Goal: Task Accomplishment & Management: Use online tool/utility

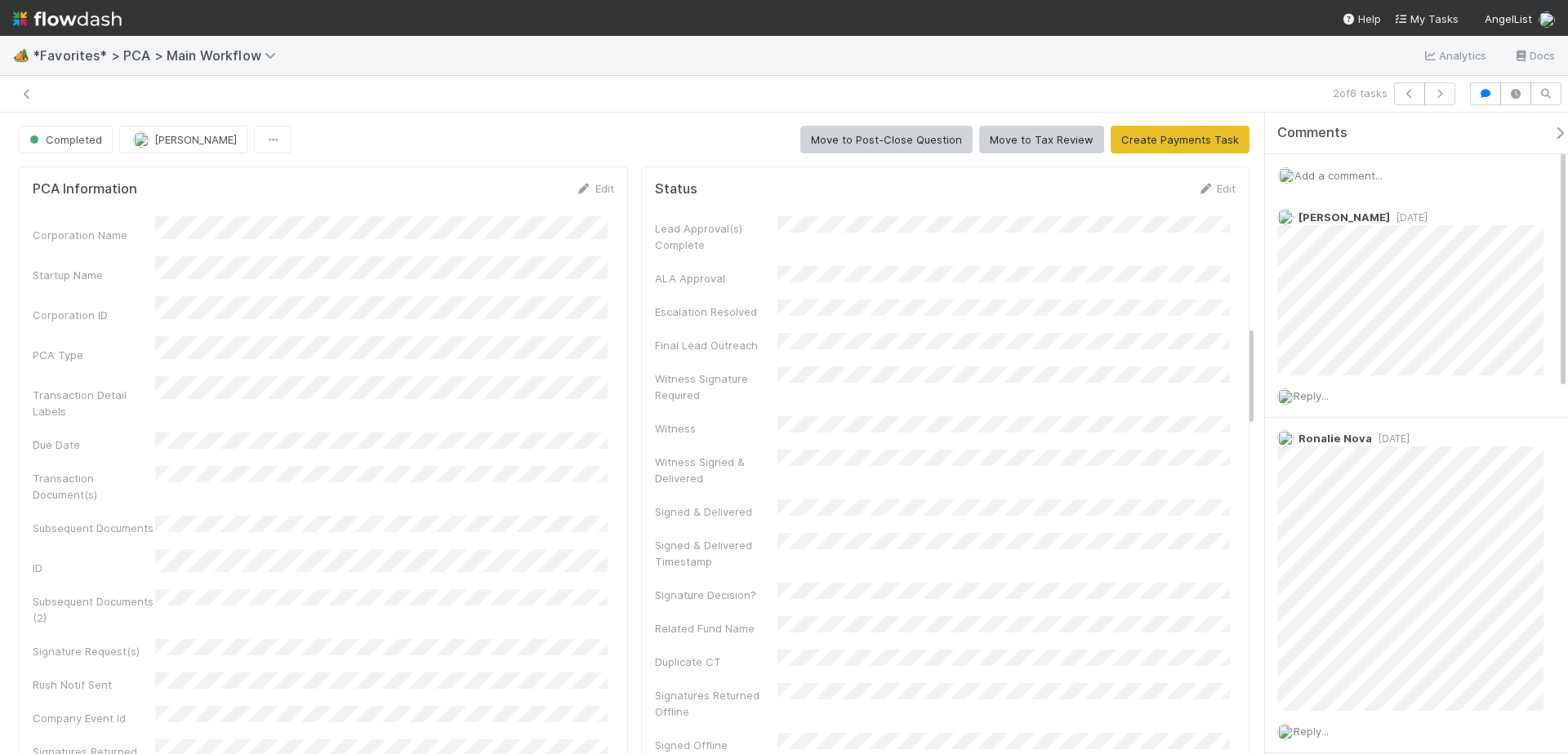
scroll to position [1346, 0]
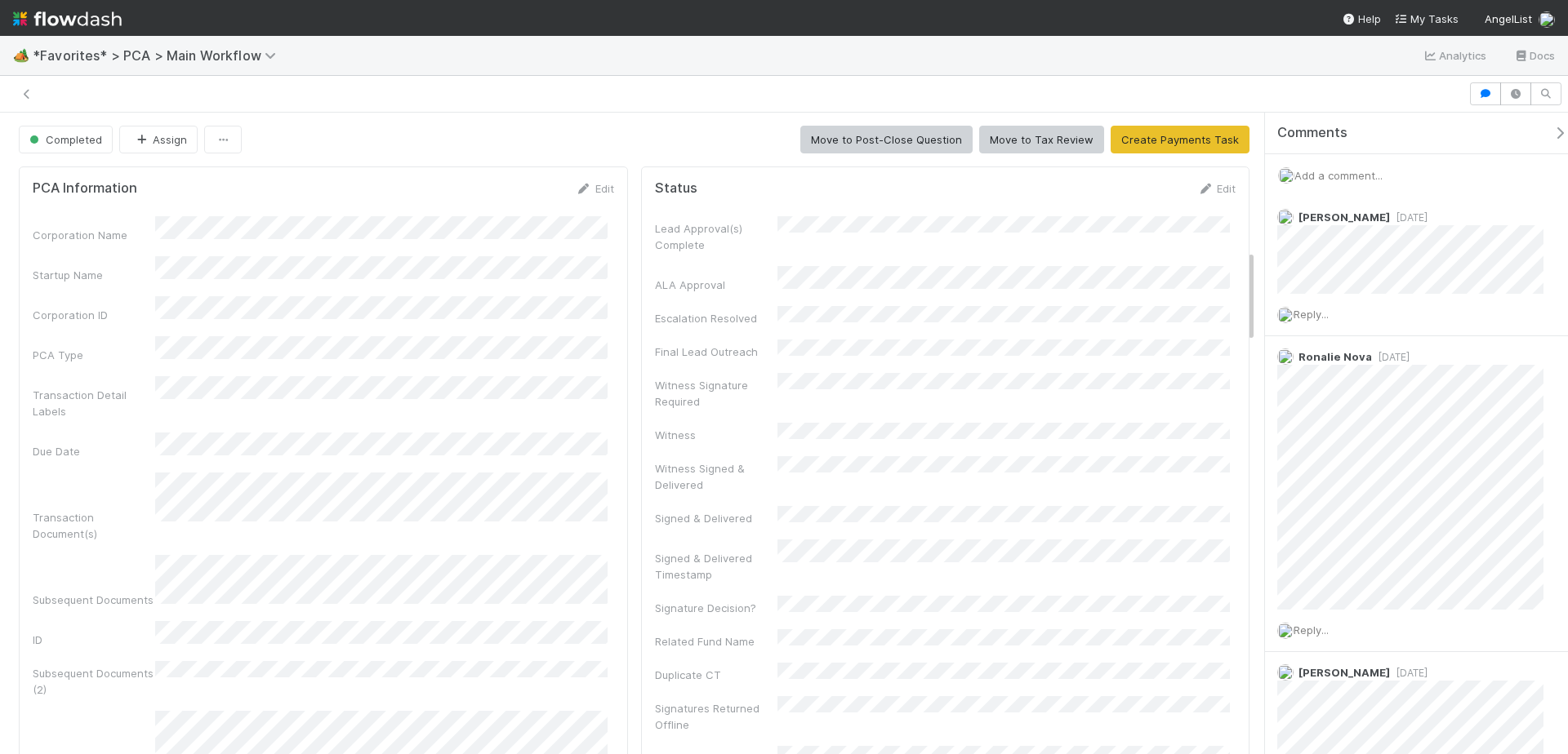
scroll to position [265, 0]
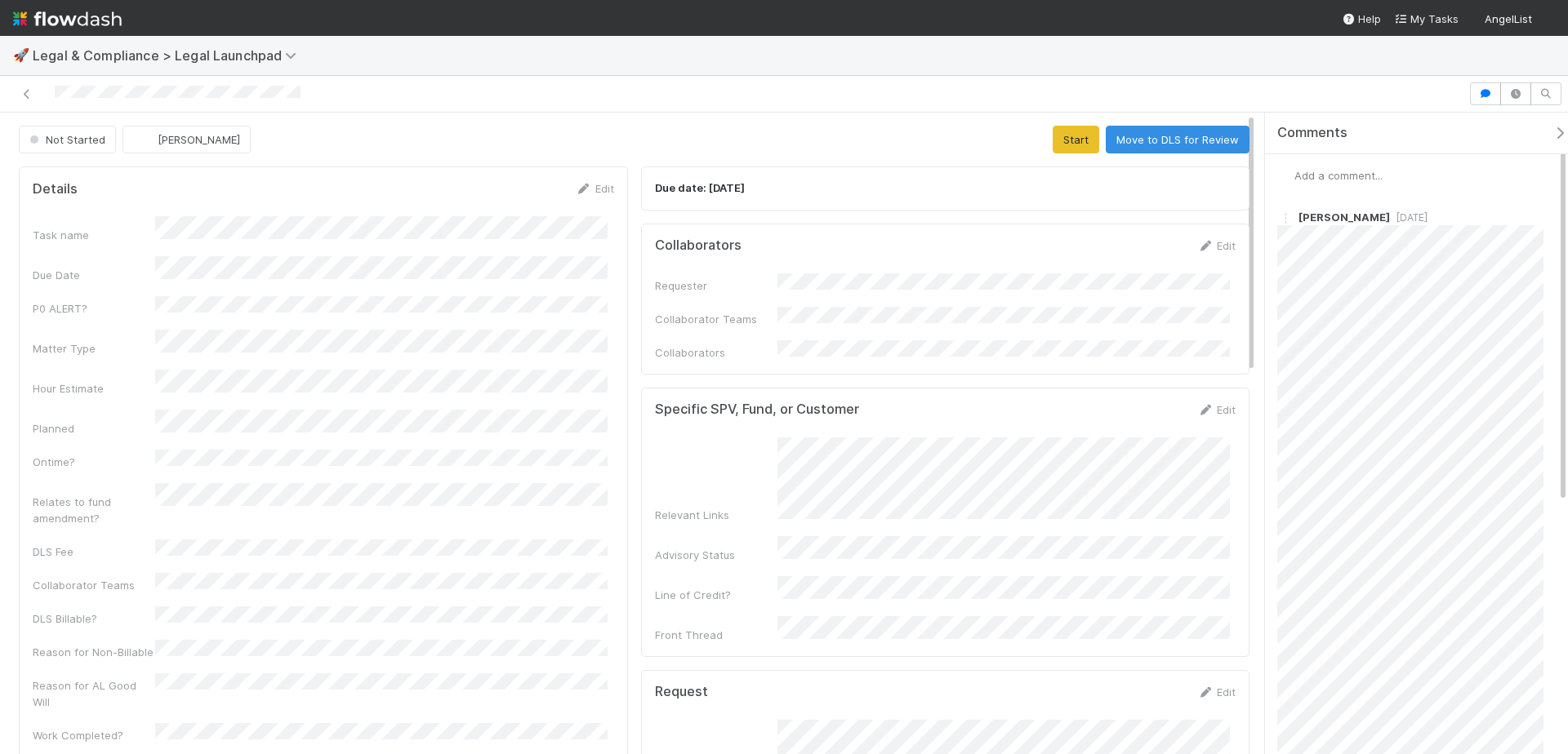
click at [1211, 28] on nav "Help My Tasks AngelList" at bounding box center [784, 18] width 1568 height 36
click at [1367, 164] on div "Add a comment..." at bounding box center [1423, 176] width 316 height 42
click at [1366, 170] on span "Add a comment..." at bounding box center [1339, 175] width 88 height 13
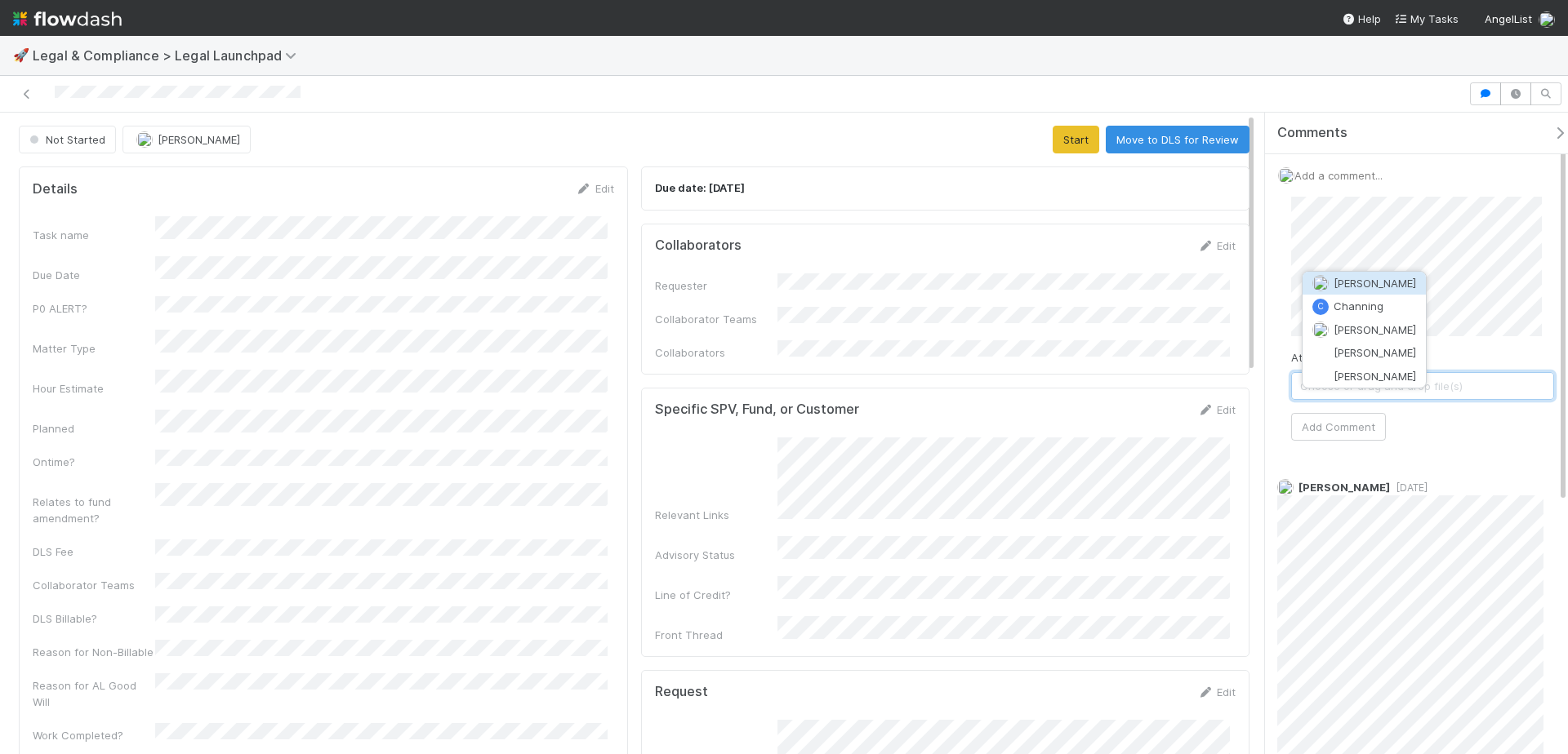
click at [1362, 277] on span "Chanelle Blackie" at bounding box center [1375, 282] width 82 height 13
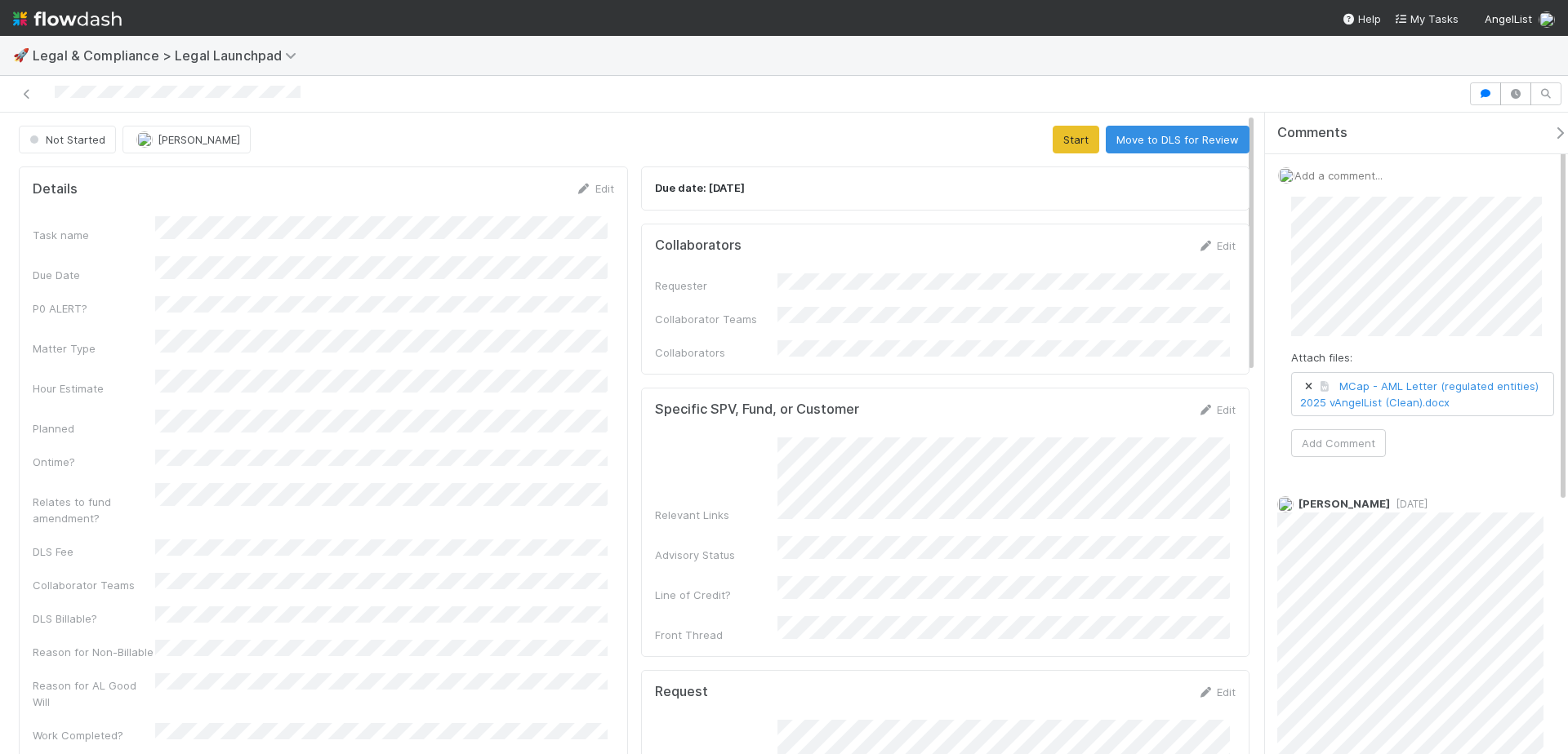
click at [1567, 326] on div "Comments Add a comment... Attach files: MCap - AML Letter (regulated entities) …" at bounding box center [1423, 433] width 316 height 642
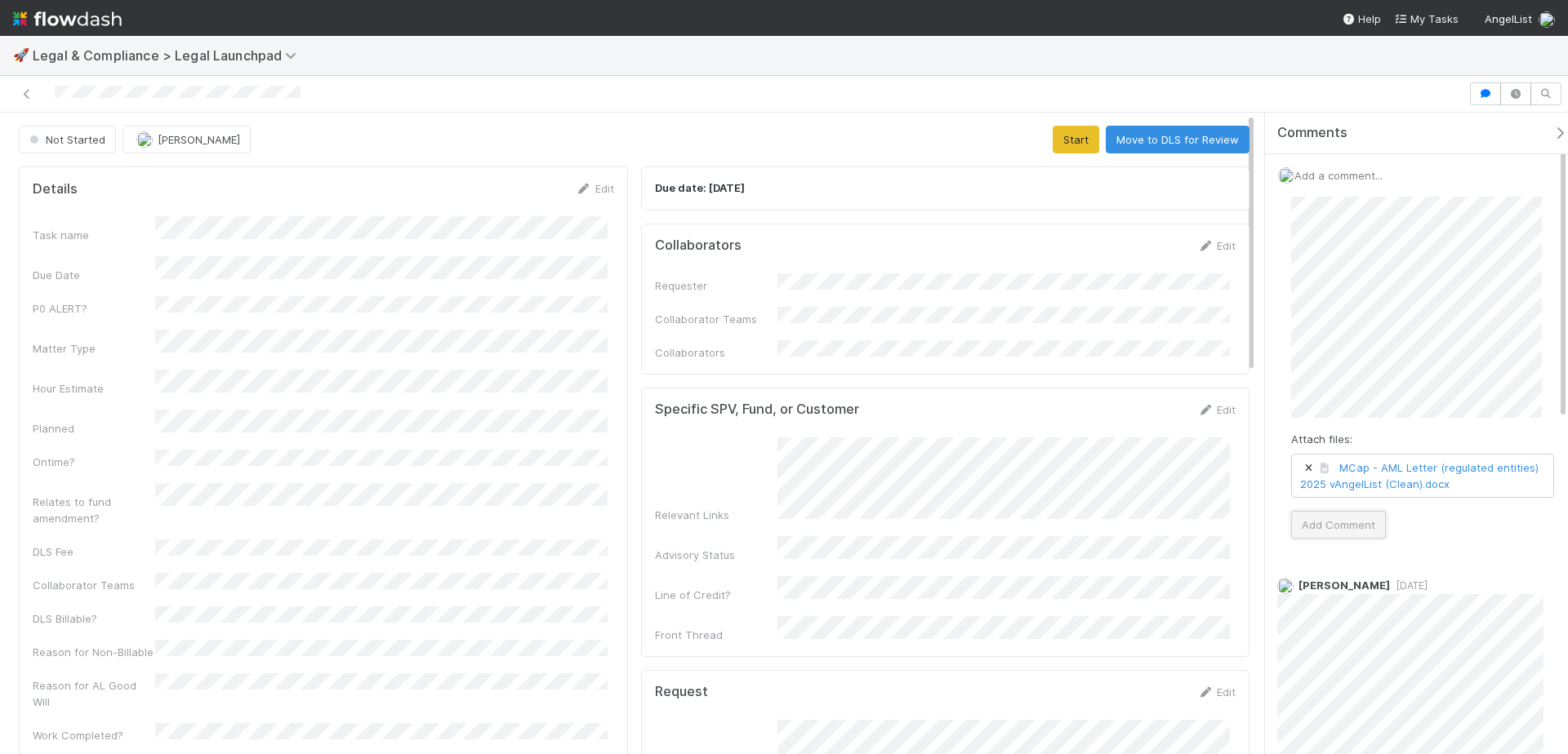
drag, startPoint x: 1341, startPoint y: 525, endPoint x: 1344, endPoint y: 512, distance: 13.3
click at [1341, 524] on button "Add Comment" at bounding box center [1339, 525] width 95 height 28
click at [1306, 66] on div "🚀 Legal & Compliance > Legal Launchpad" at bounding box center [784, 55] width 1568 height 39
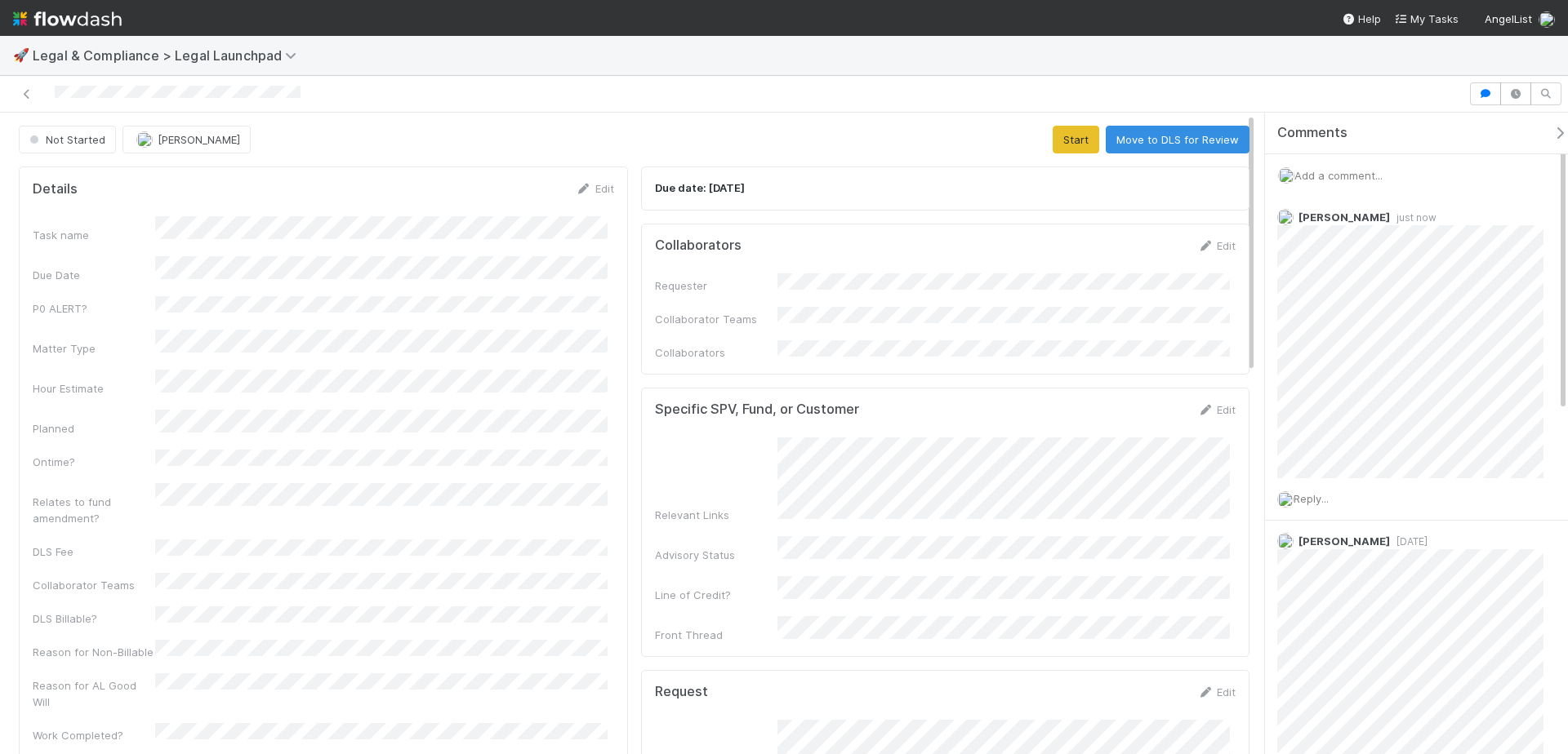
drag, startPoint x: 776, startPoint y: 79, endPoint x: 535, endPoint y: 79, distance: 241.0
click at [776, 78] on div at bounding box center [784, 94] width 1568 height 36
click at [50, 127] on button "Not Started" at bounding box center [67, 139] width 98 height 28
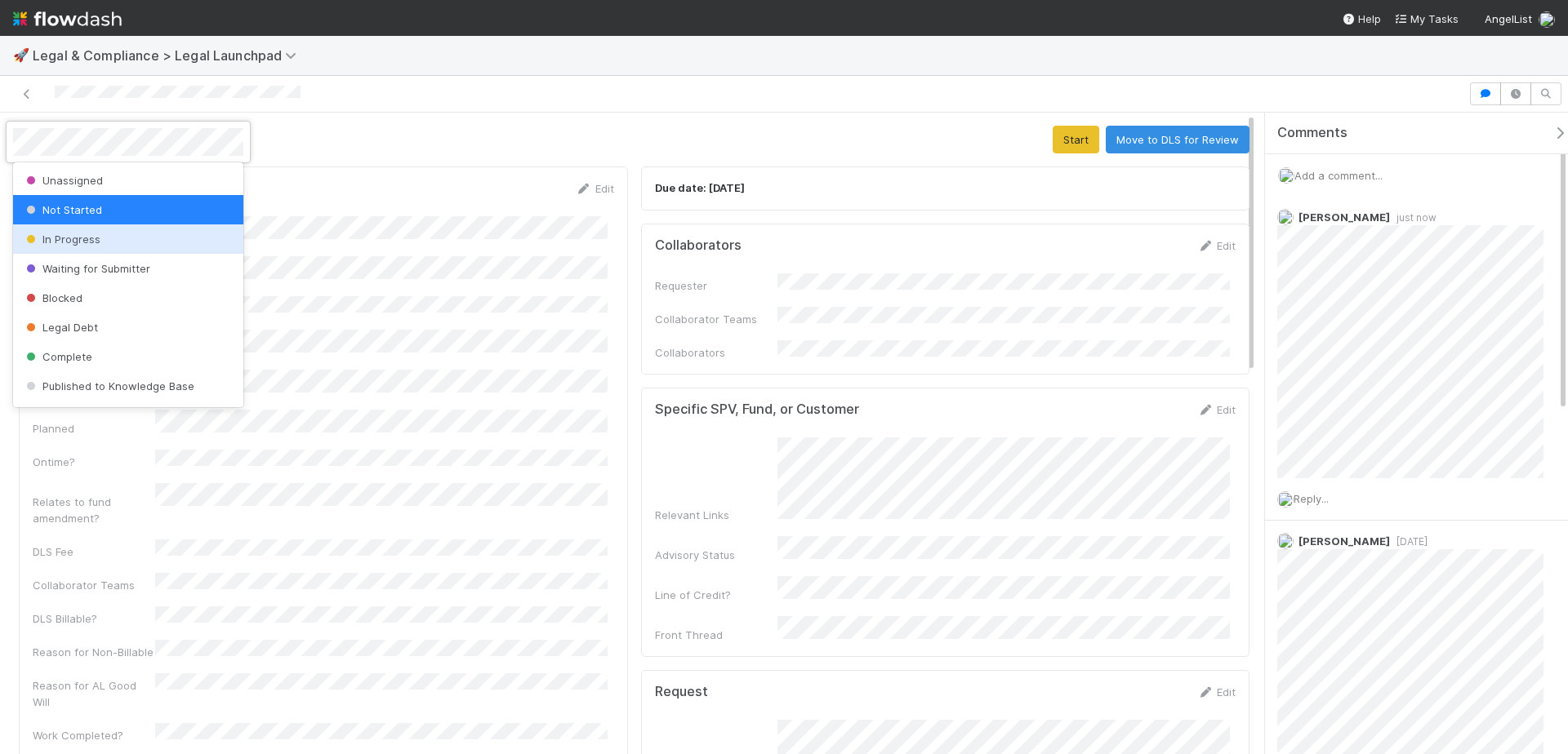
click at [114, 237] on div "In Progress" at bounding box center [127, 239] width 230 height 30
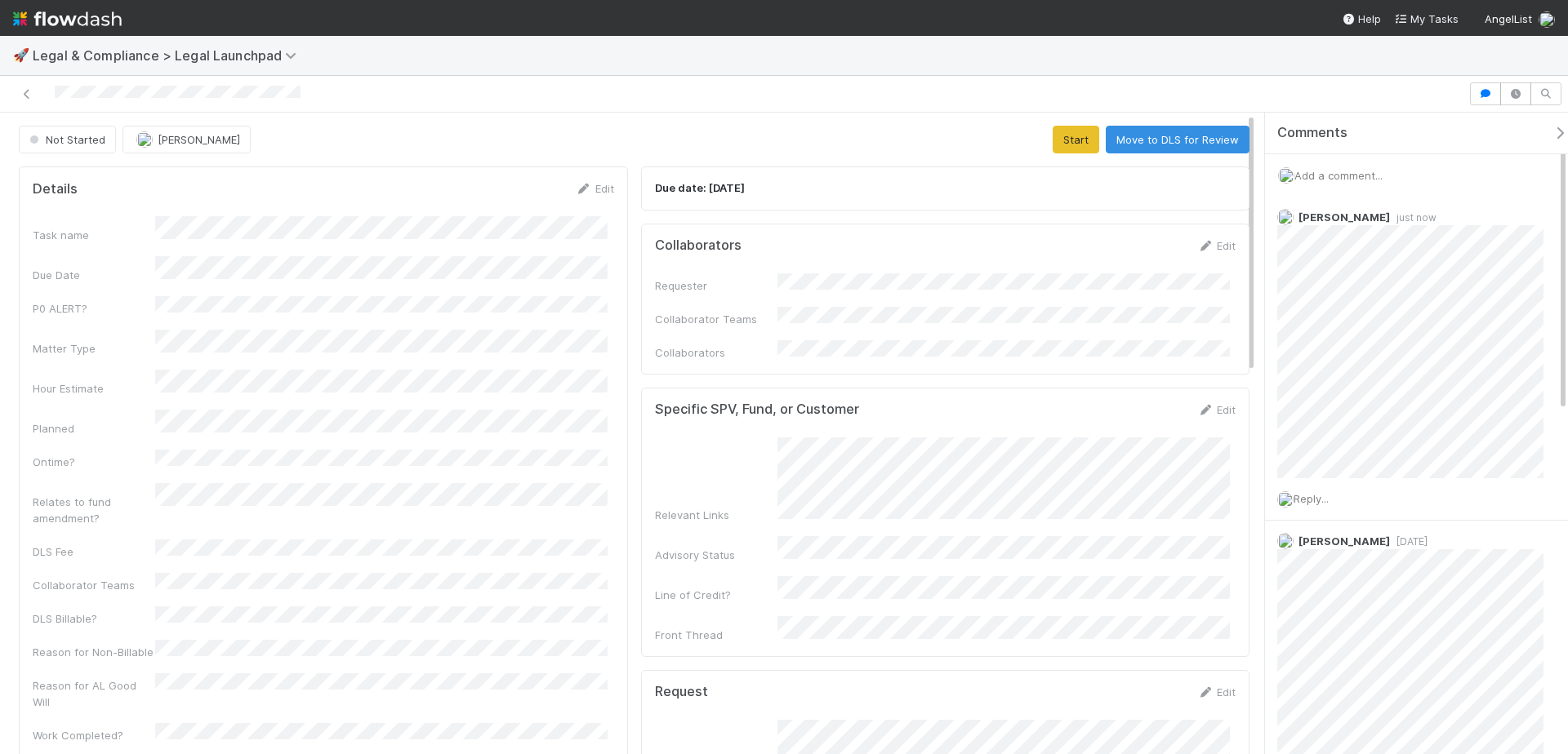
click at [845, 89] on div at bounding box center [734, 93] width 1455 height 23
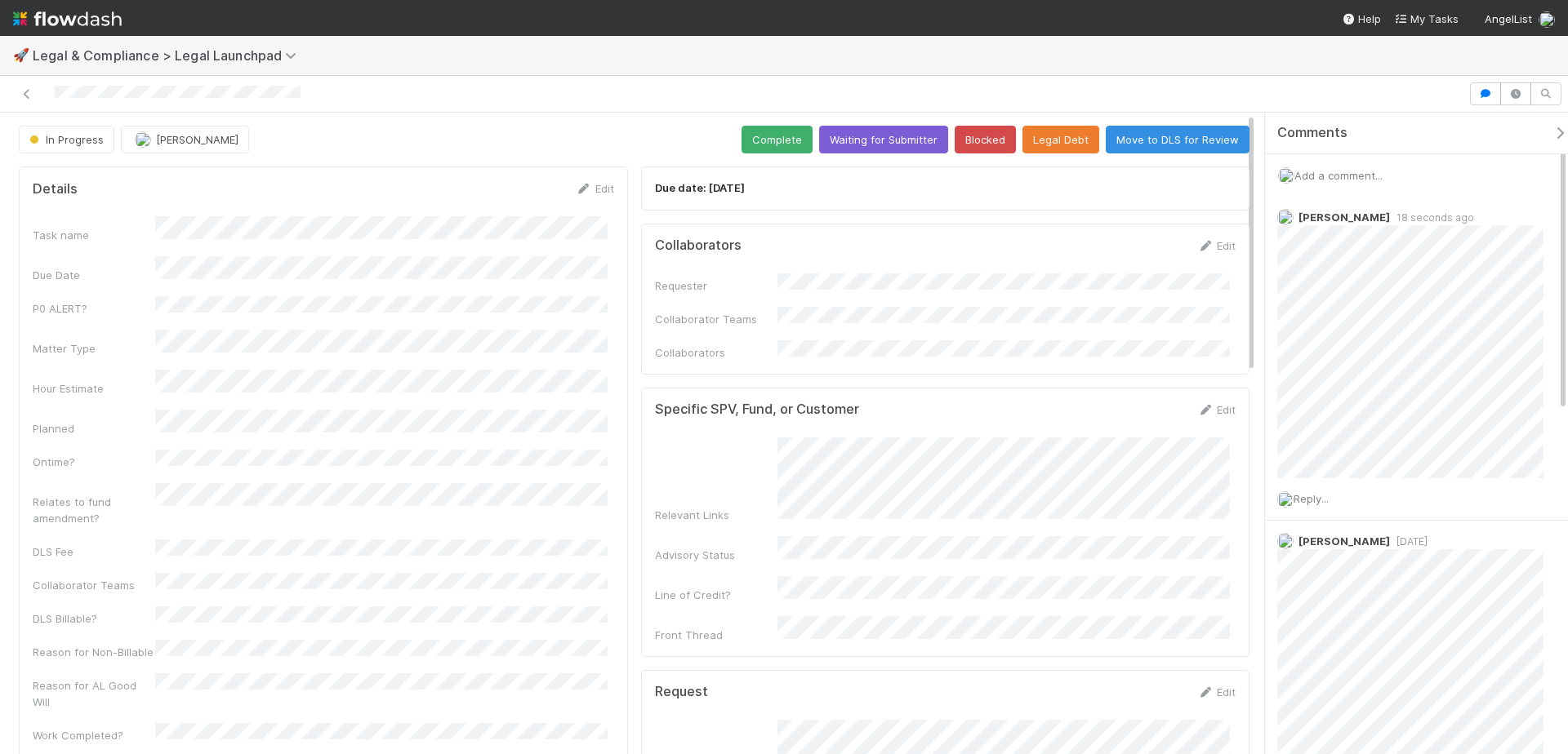
click at [1044, 53] on div "🚀 Legal & Compliance > Legal Launchpad" at bounding box center [784, 55] width 1568 height 39
click at [1345, 75] on div "🚀 Legal & Compliance > Legal Launchpad" at bounding box center [784, 55] width 1568 height 39
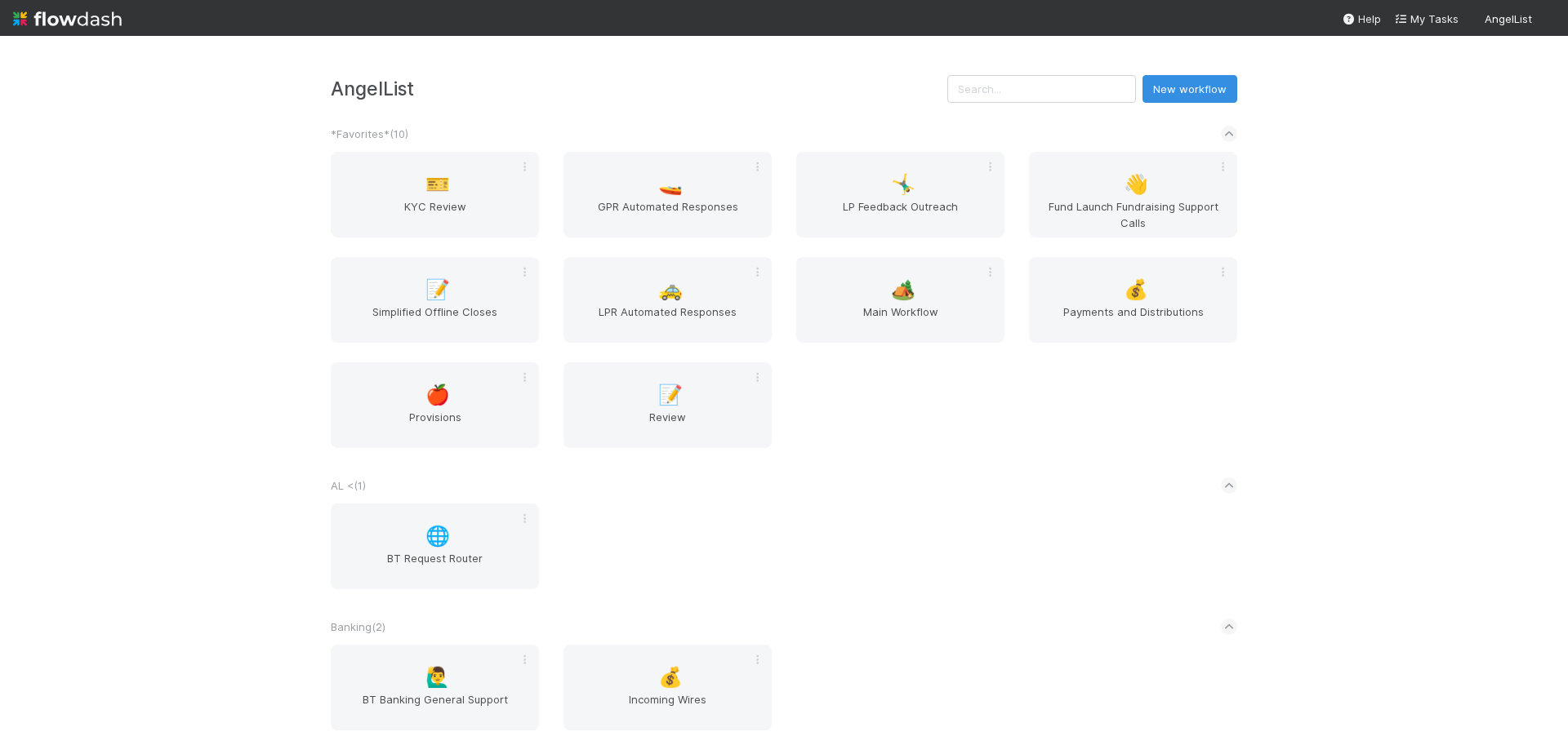
click at [1065, 85] on input "text" at bounding box center [1042, 89] width 188 height 28
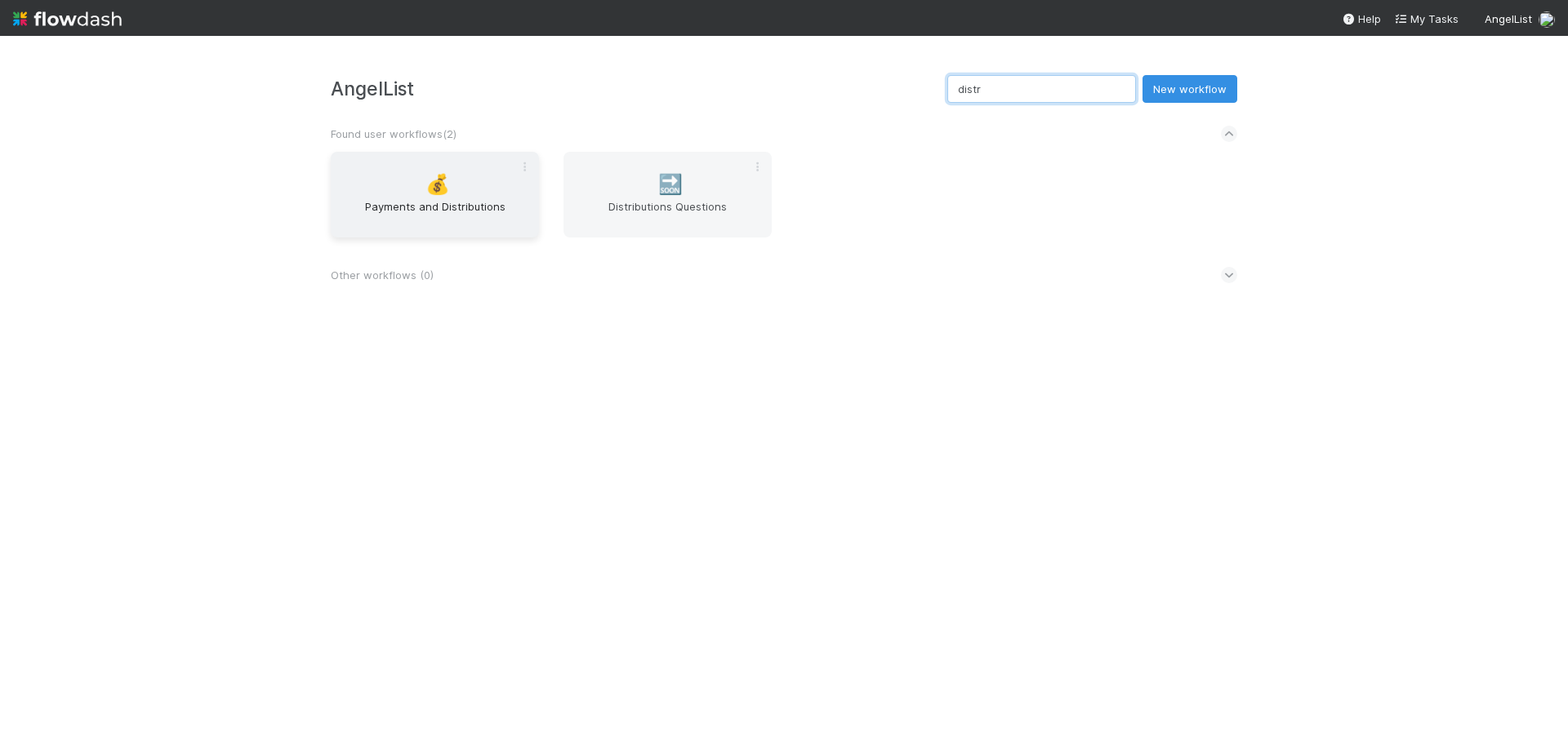
type input "distr"
click at [387, 212] on span "Payments and Distributions" at bounding box center [435, 215] width 195 height 33
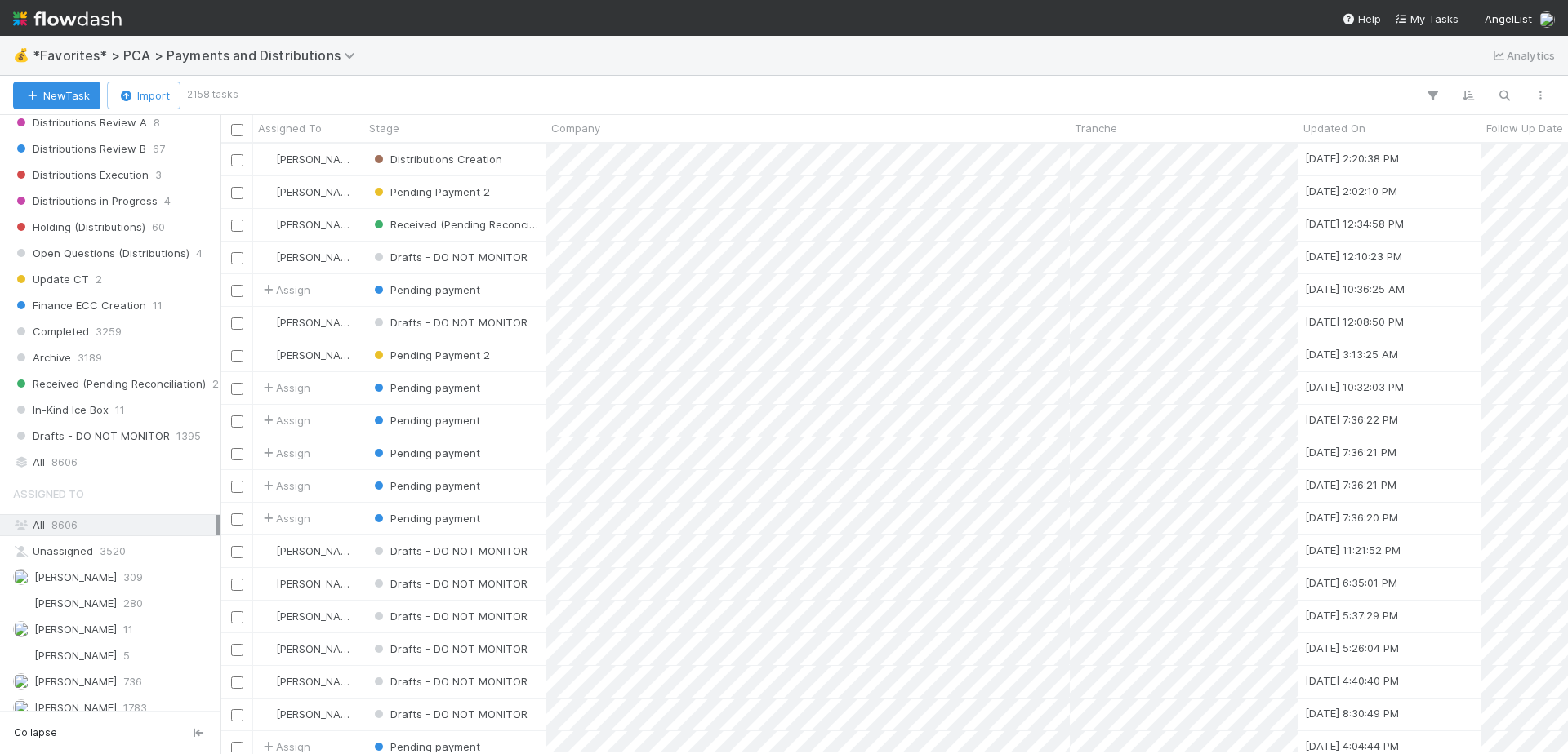
scroll to position [1321, 0]
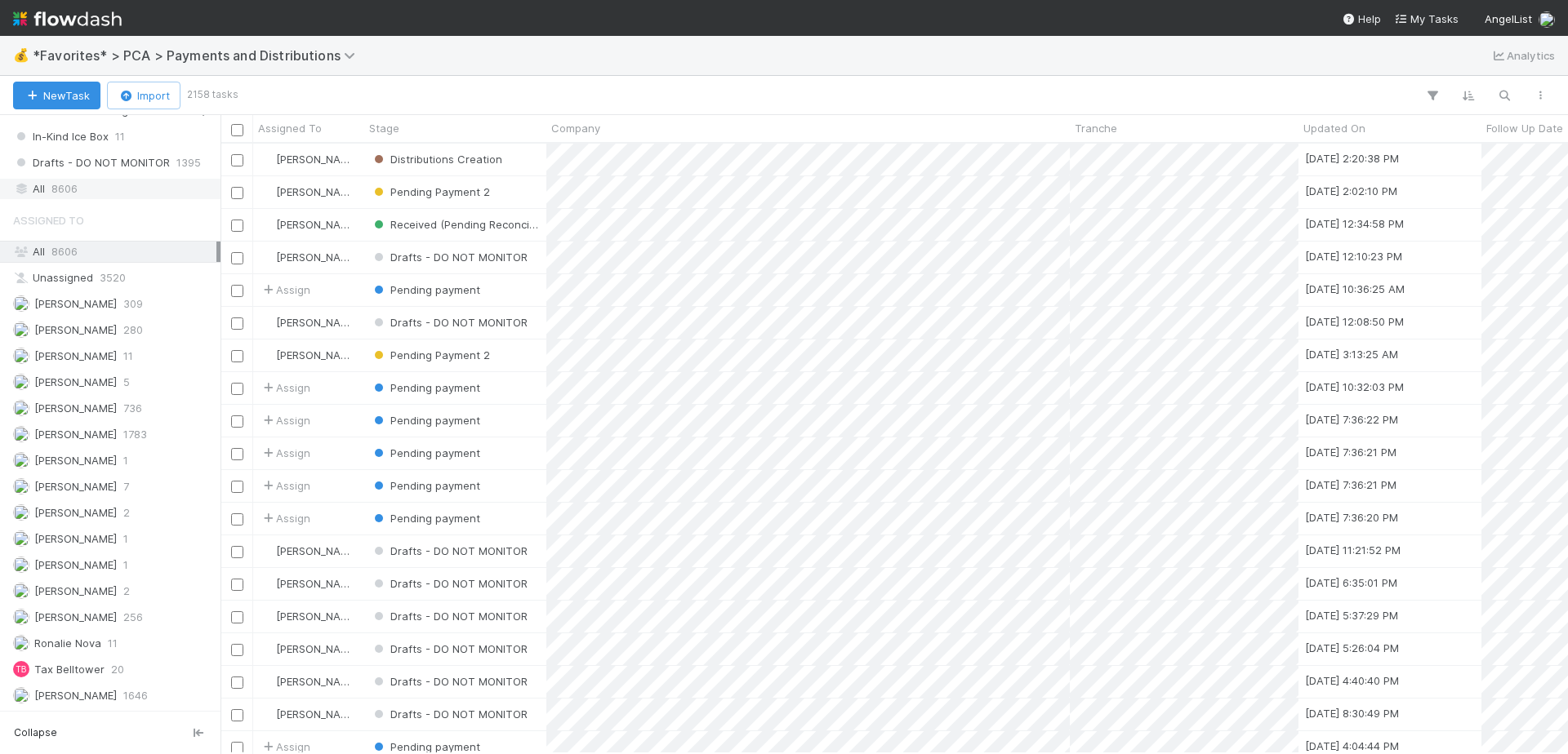
click at [96, 193] on div "All 8606" at bounding box center [115, 189] width 204 height 20
click at [1519, 109] on div "New Task Import 8606 tasks" at bounding box center [784, 96] width 1568 height 39
click at [1510, 101] on icon "button" at bounding box center [1504, 95] width 16 height 14
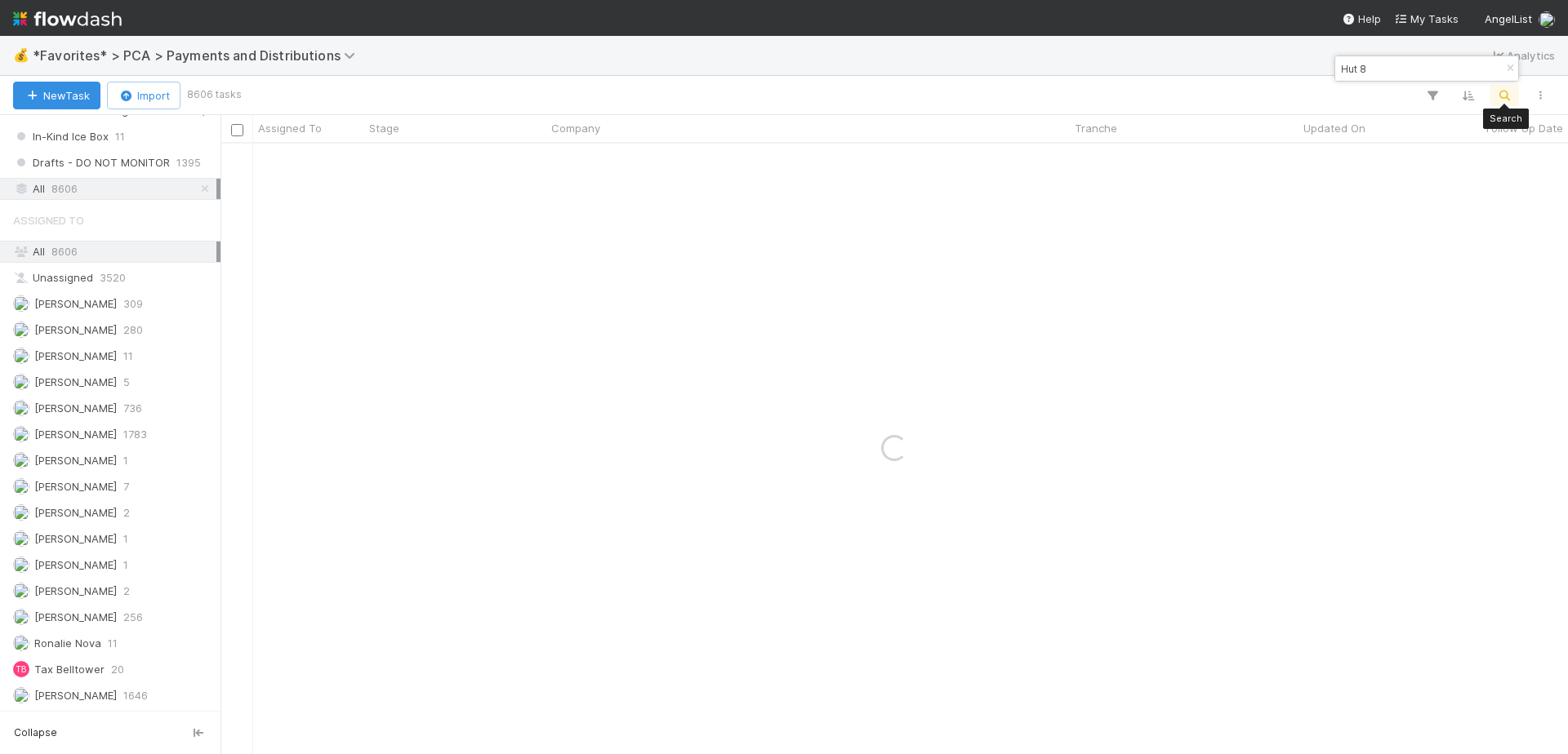
type input "Hut 8"
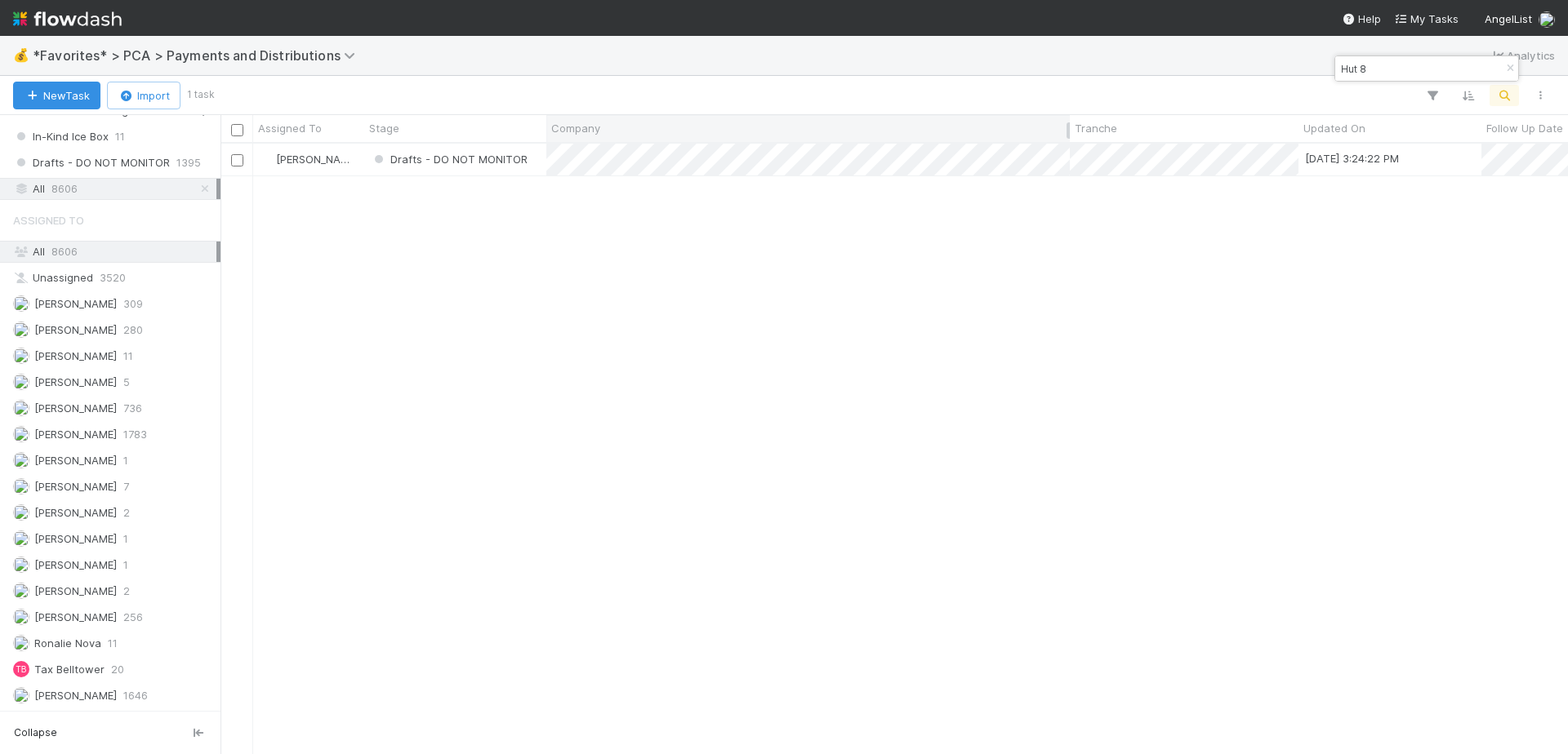
scroll to position [598, 1336]
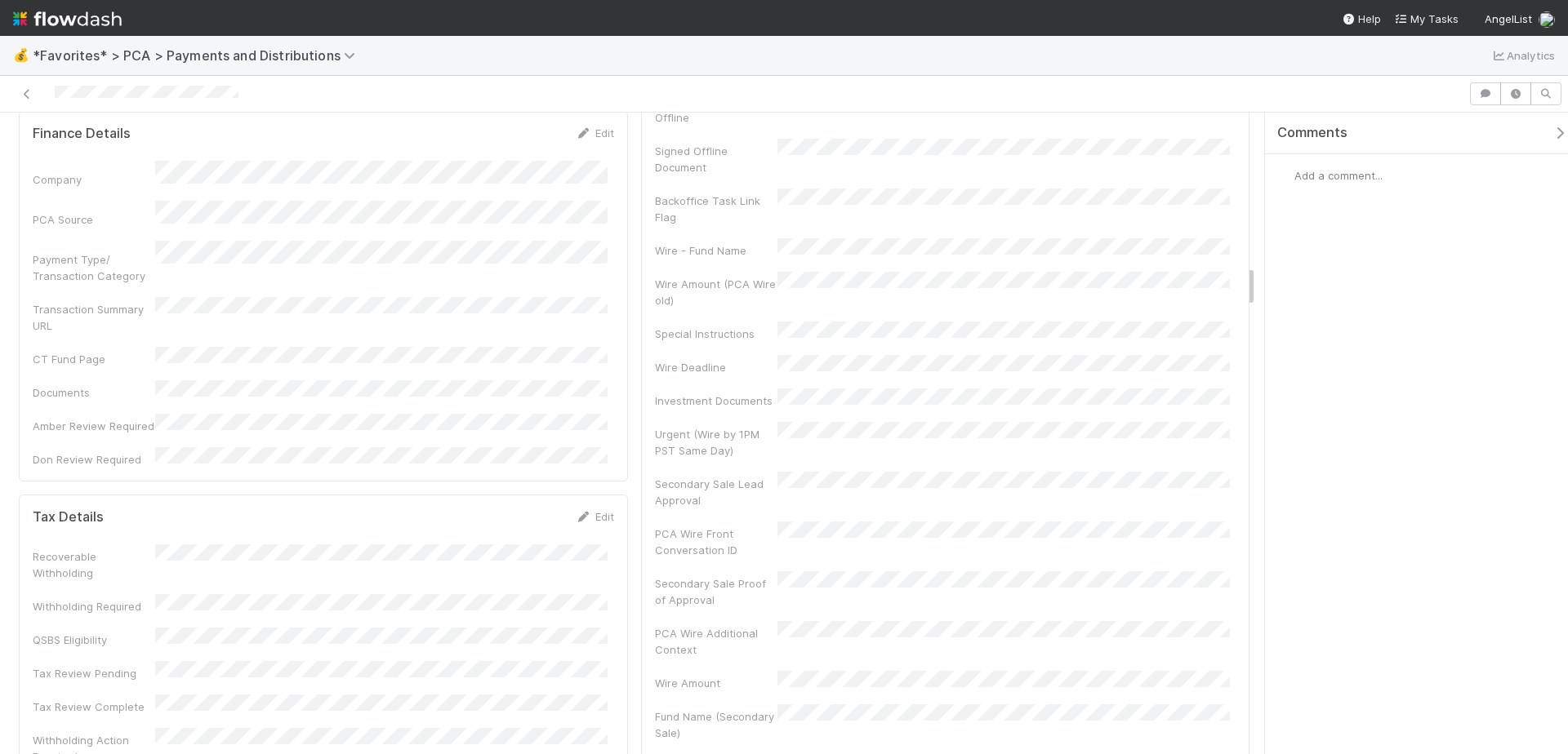
scroll to position [1997, 0]
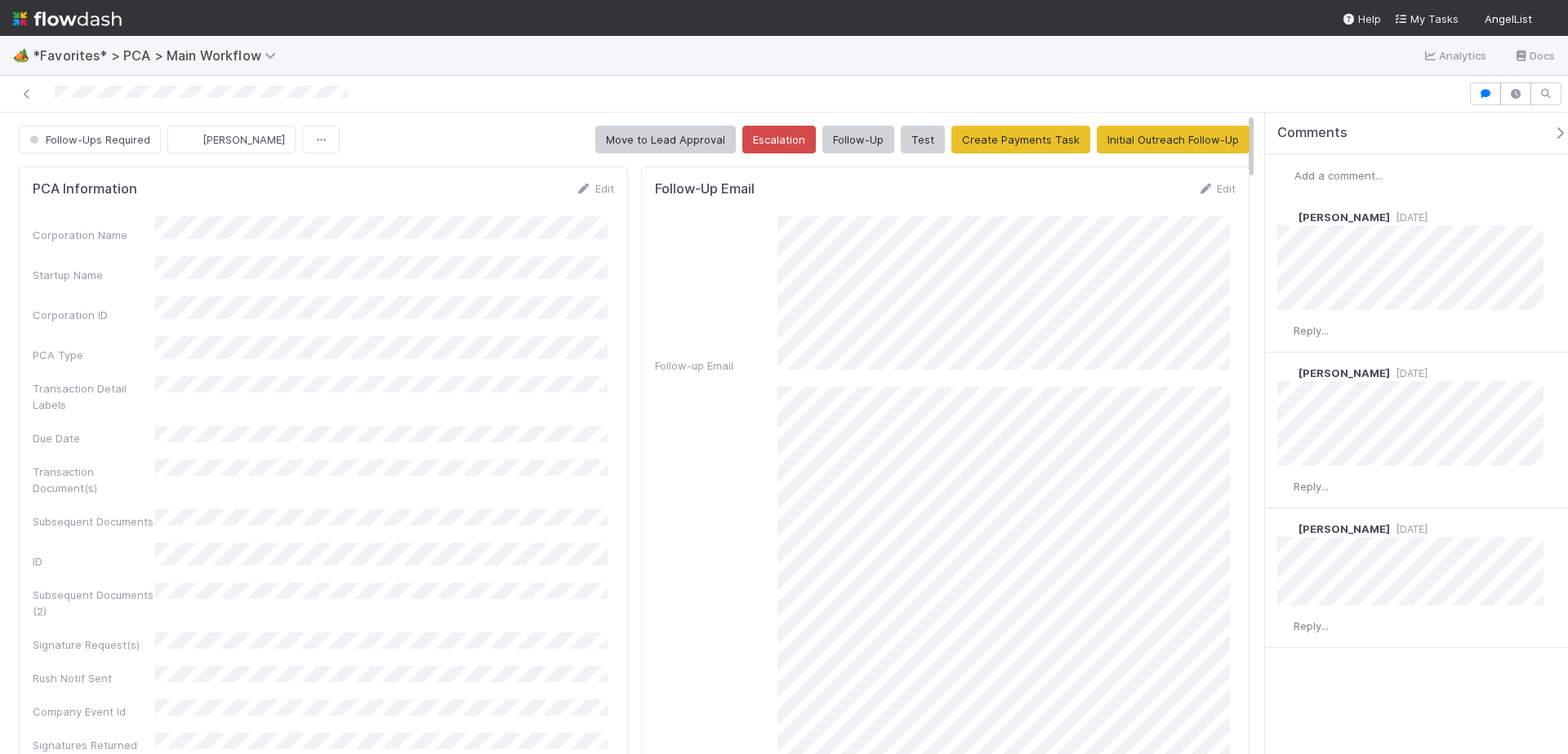
scroll to position [249, 0]
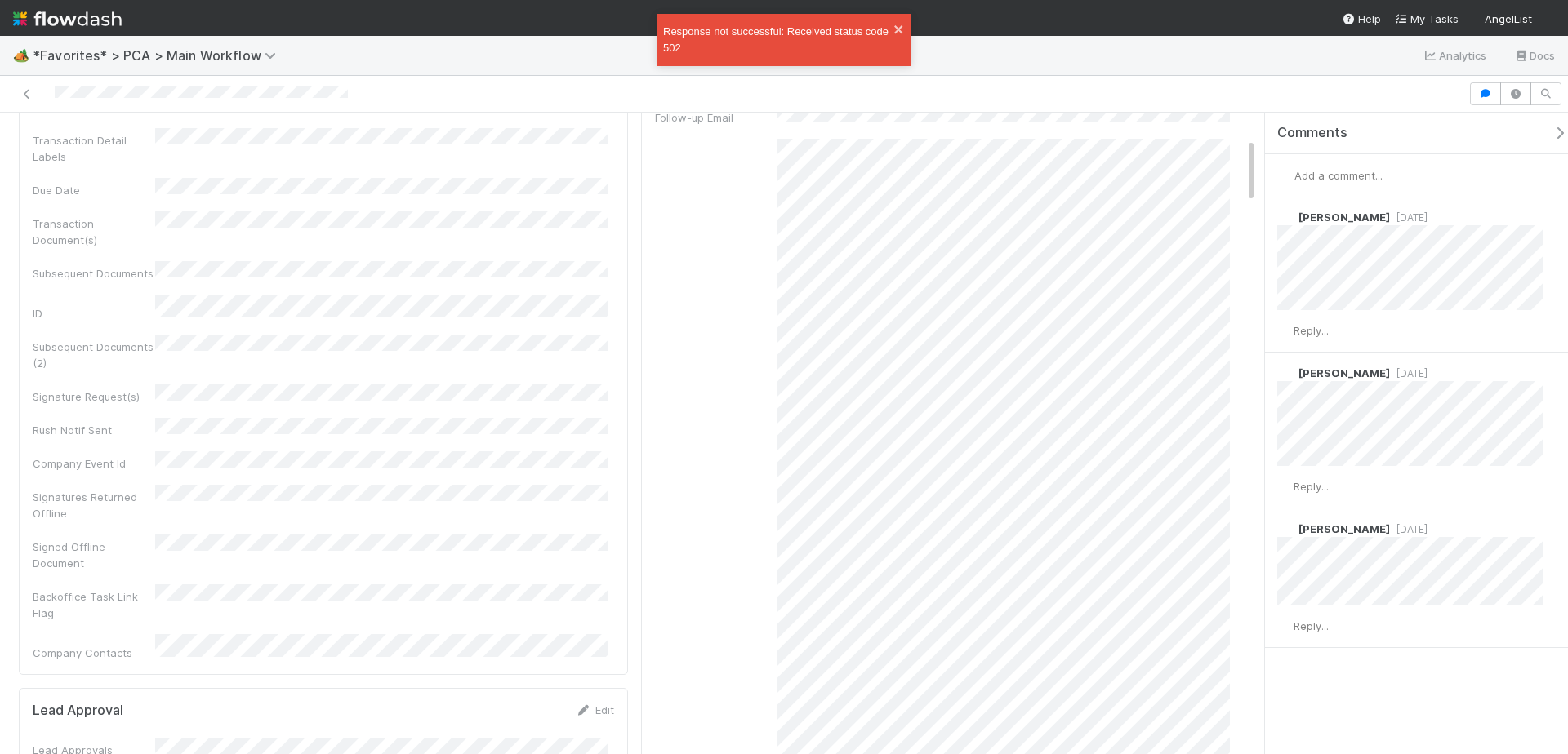
click at [1028, 46] on div "🏕️ *Favorites* > PCA > Main Workflow Analytics Docs" at bounding box center [784, 55] width 1568 height 39
click at [1125, 81] on div at bounding box center [784, 94] width 1568 height 36
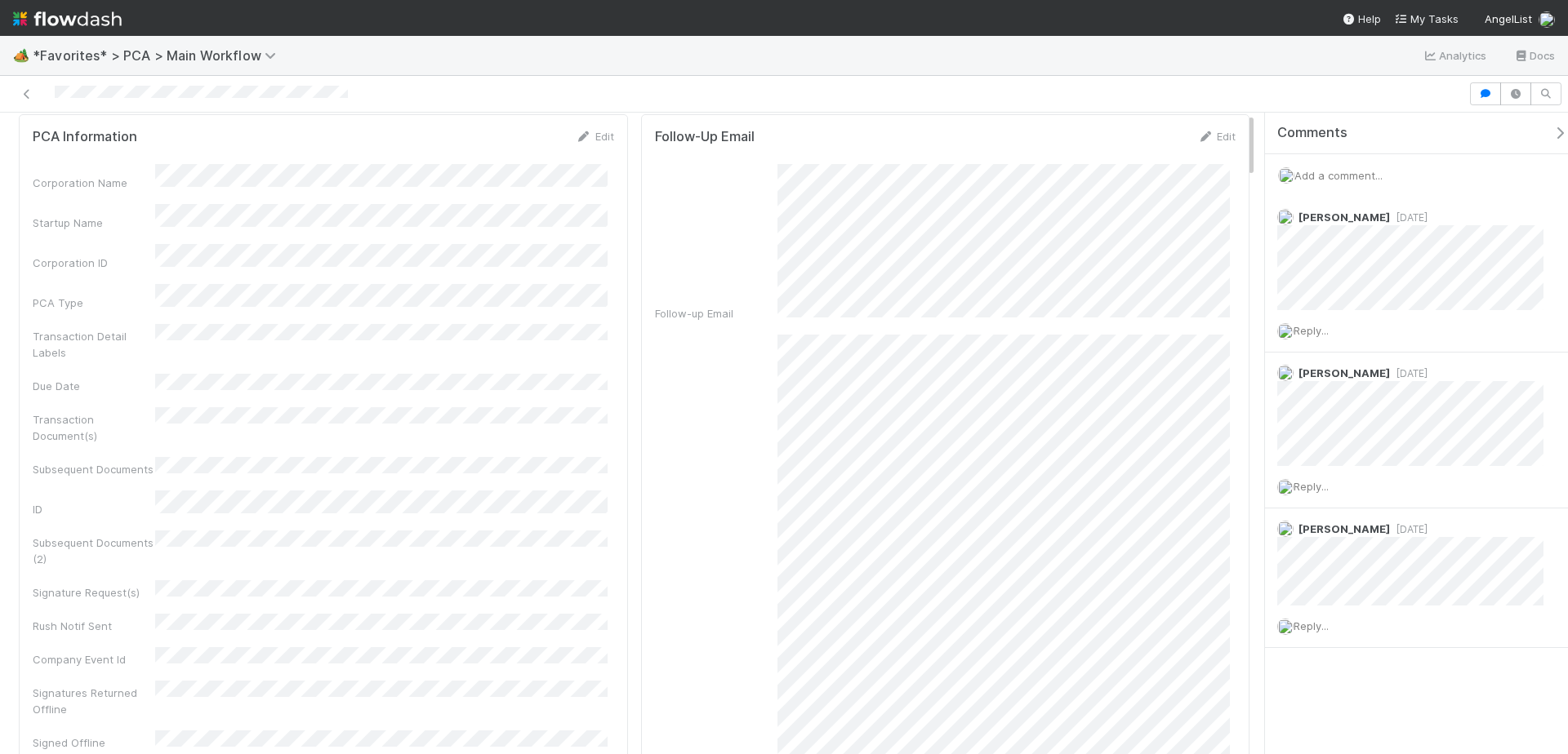
scroll to position [0, 0]
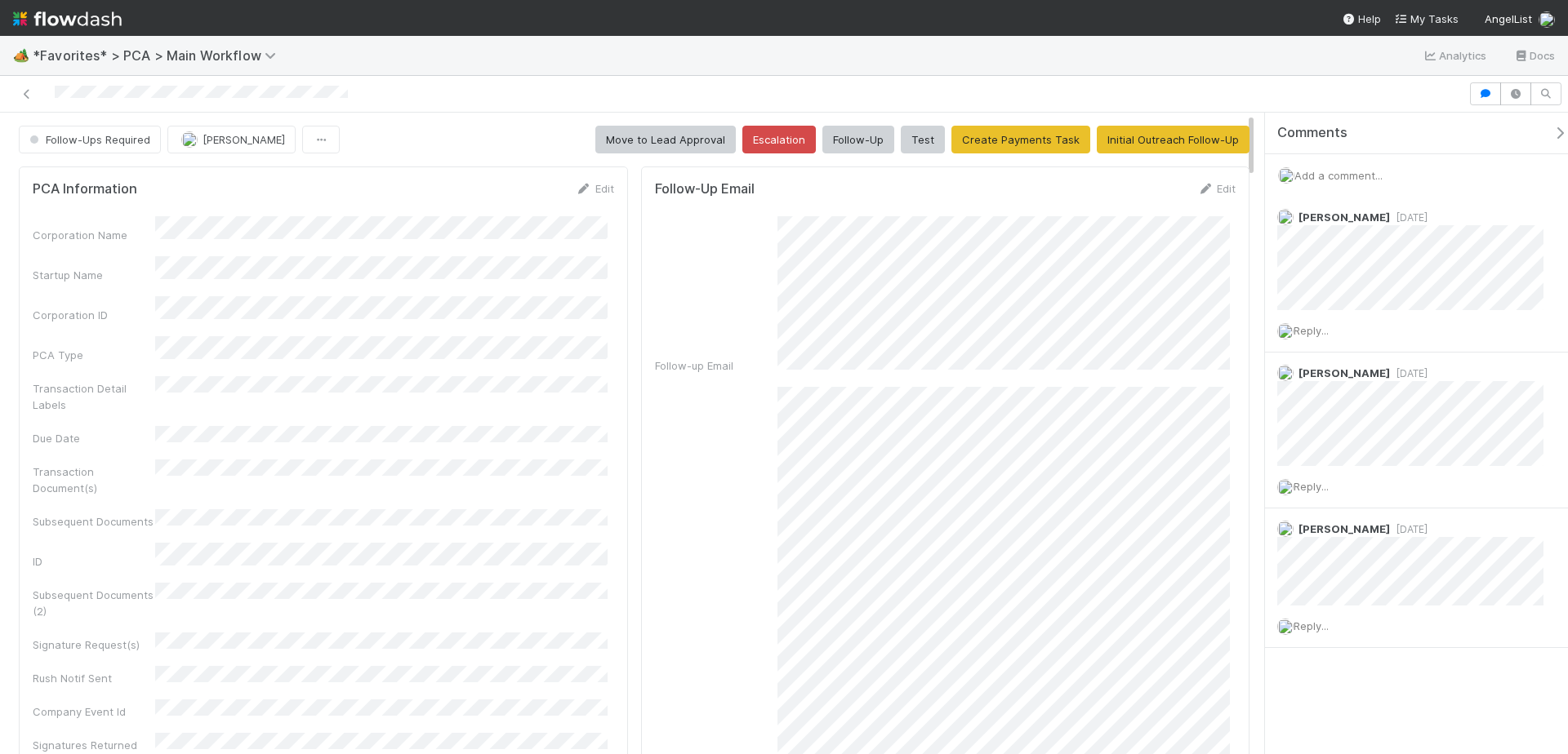
click at [1056, 47] on div "🏕️ *Favorites* > PCA > Main Workflow Analytics Docs" at bounding box center [784, 55] width 1568 height 39
drag, startPoint x: 591, startPoint y: 105, endPoint x: 624, endPoint y: 106, distance: 33.0
click at [591, 104] on div at bounding box center [784, 94] width 1568 height 36
click at [625, 54] on div "🏕️ *Favorites* > PCA > Main Workflow Analytics Docs" at bounding box center [784, 55] width 1568 height 39
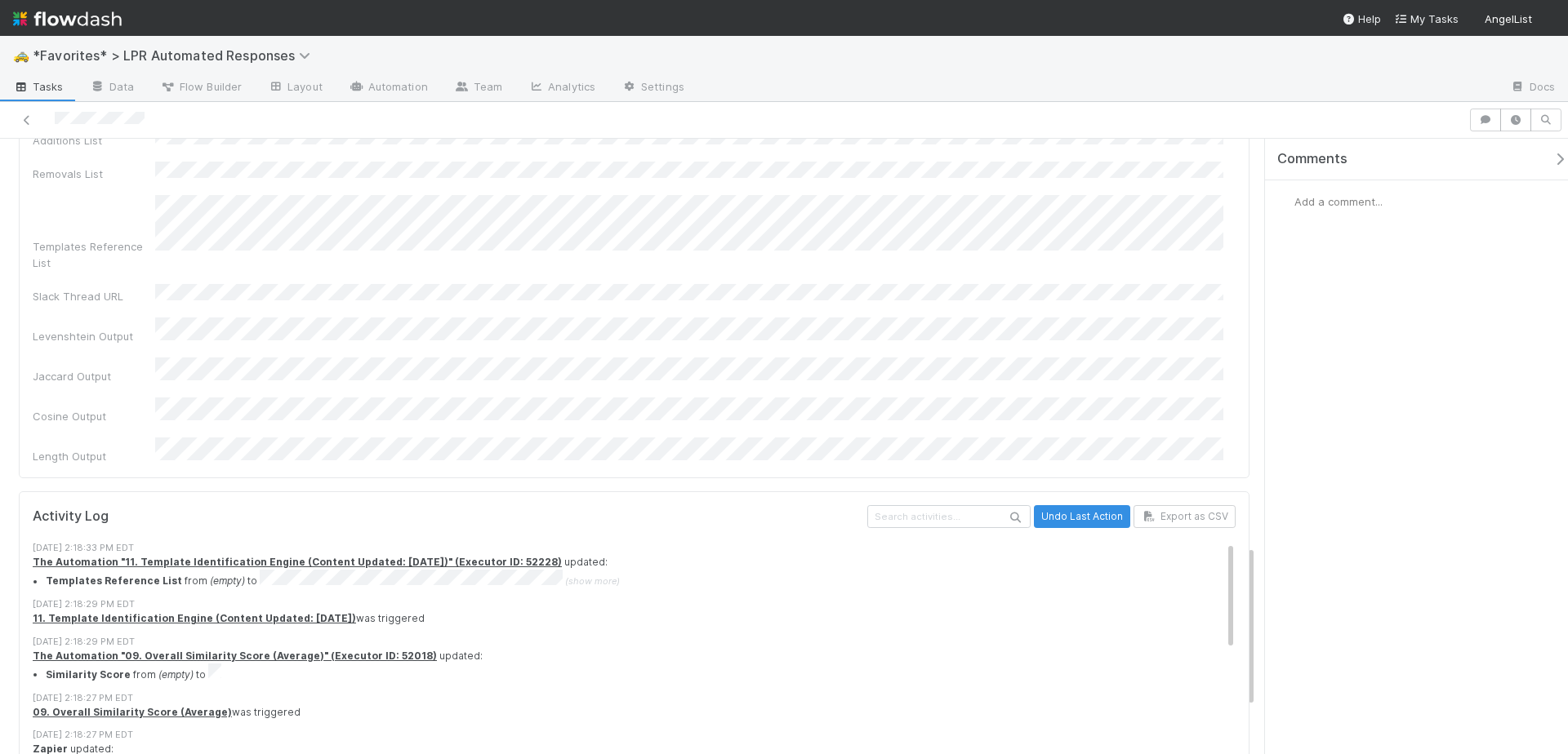
scroll to position [1207, 0]
